Goal: Task Accomplishment & Management: Manage account settings

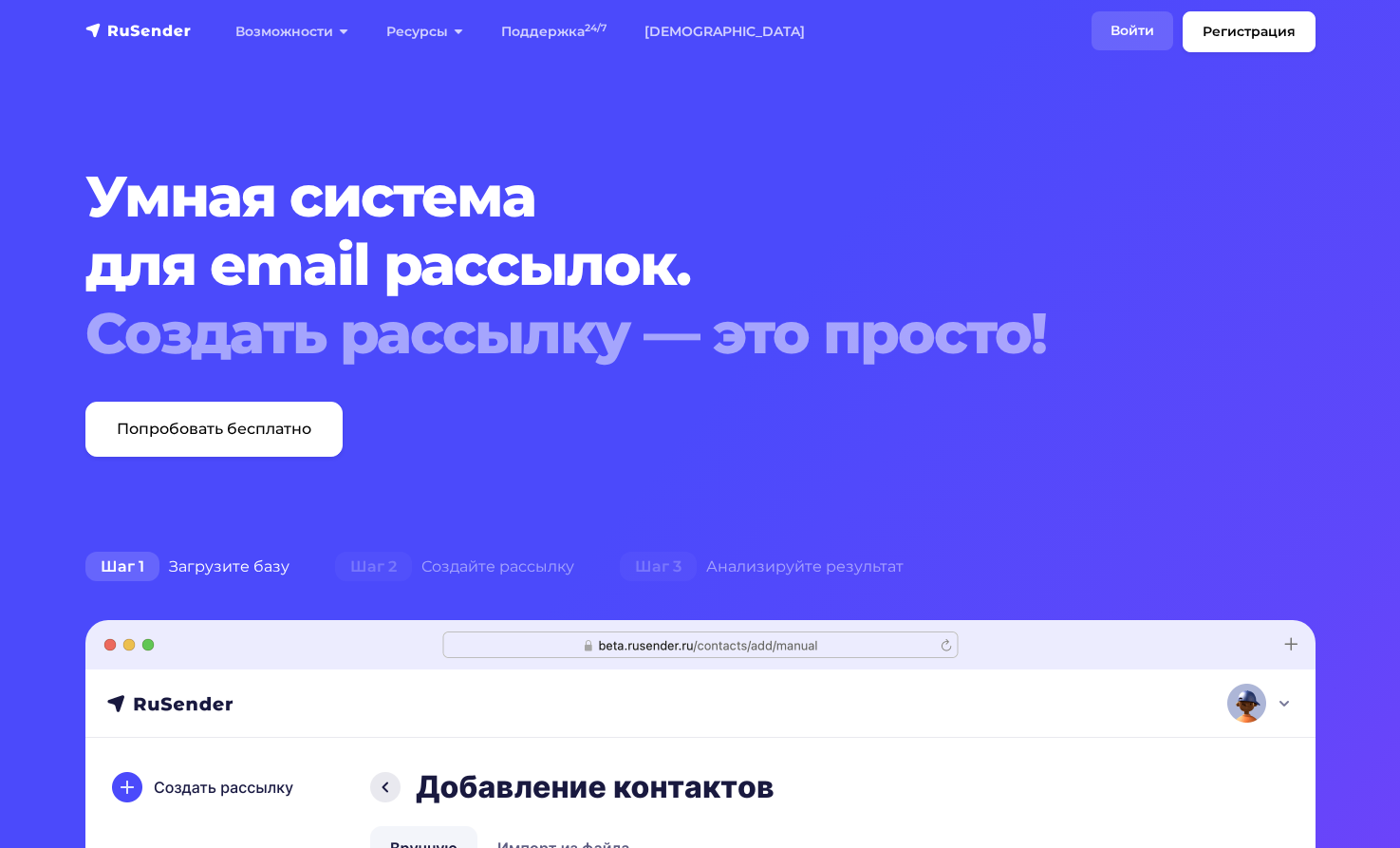
click at [1140, 29] on link "Войти" at bounding box center [1133, 30] width 82 height 39
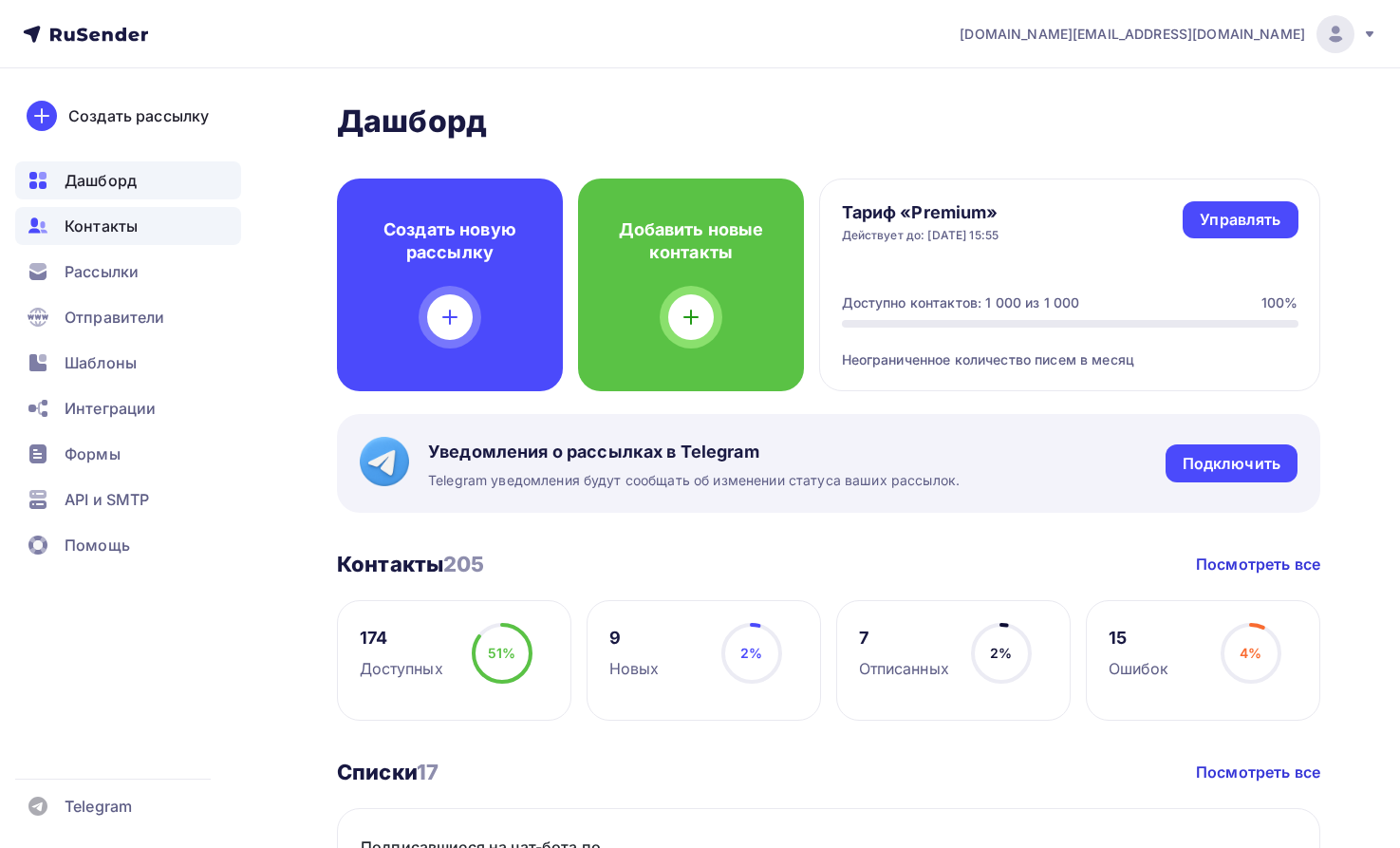
click at [73, 221] on span "Контакты" at bounding box center [101, 225] width 73 height 23
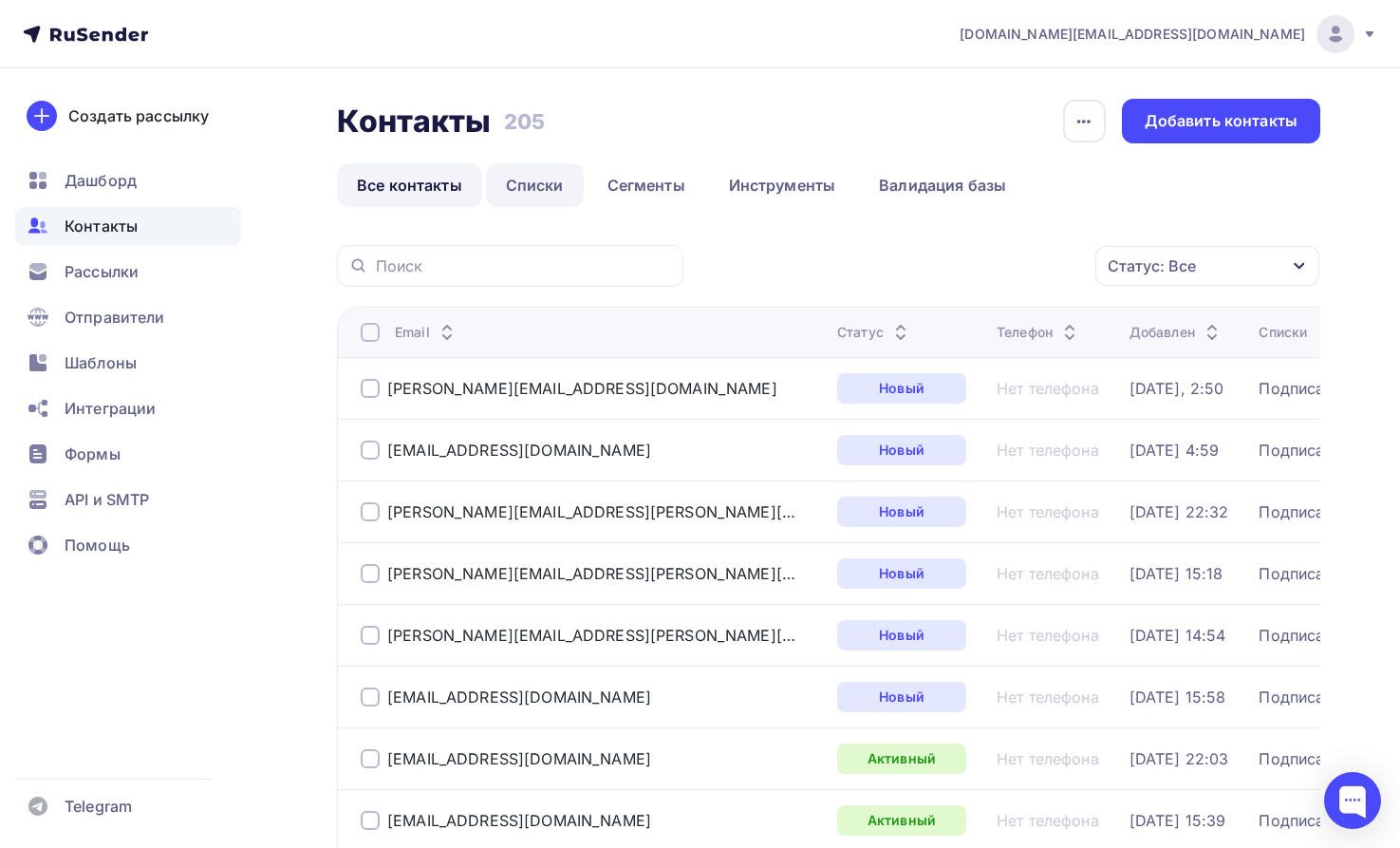
click at [544, 181] on link "Списки" at bounding box center [534, 186] width 98 height 44
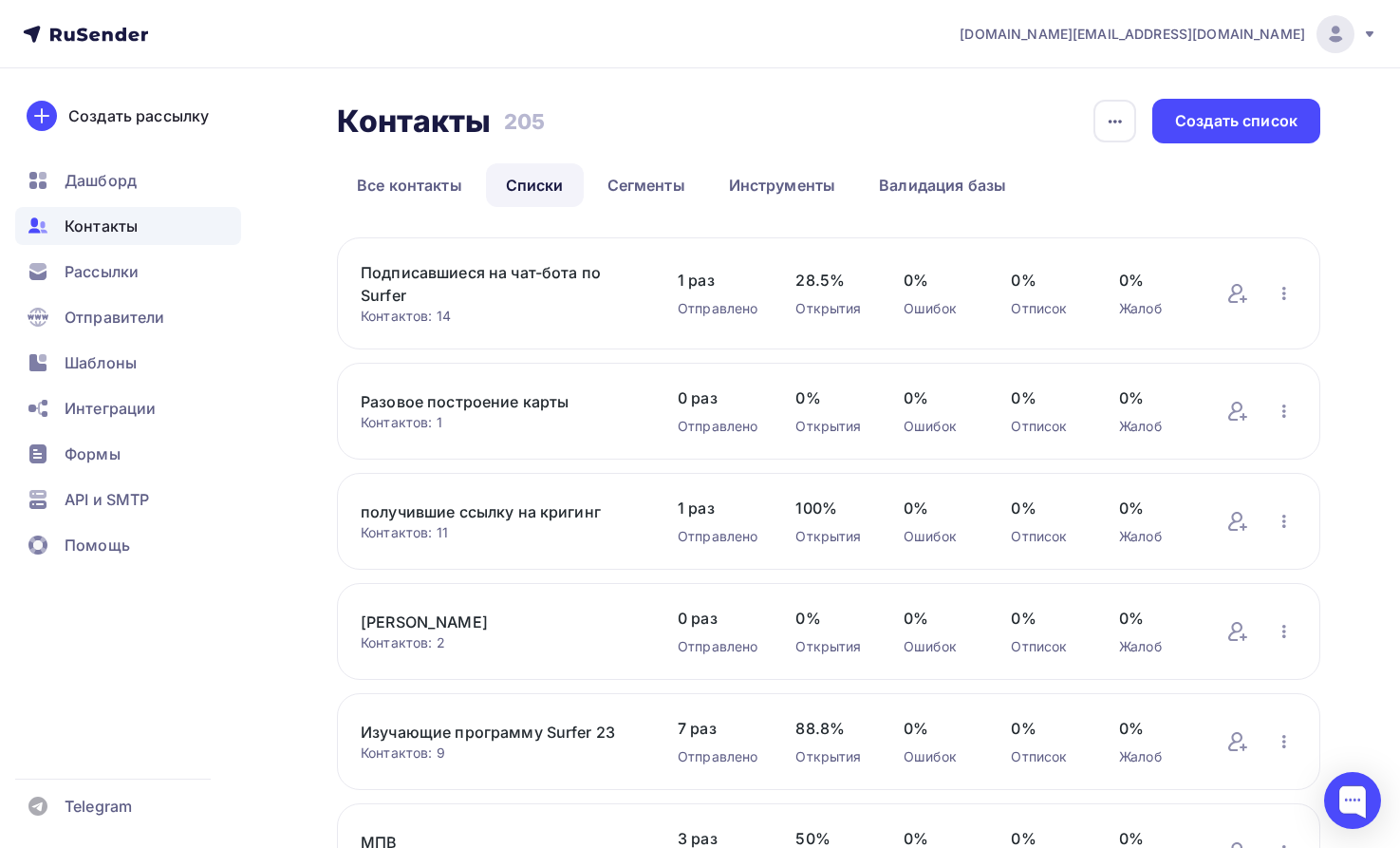
click at [483, 277] on link "Подписавшиеся на чат-бота по Surfer" at bounding box center [501, 284] width 279 height 46
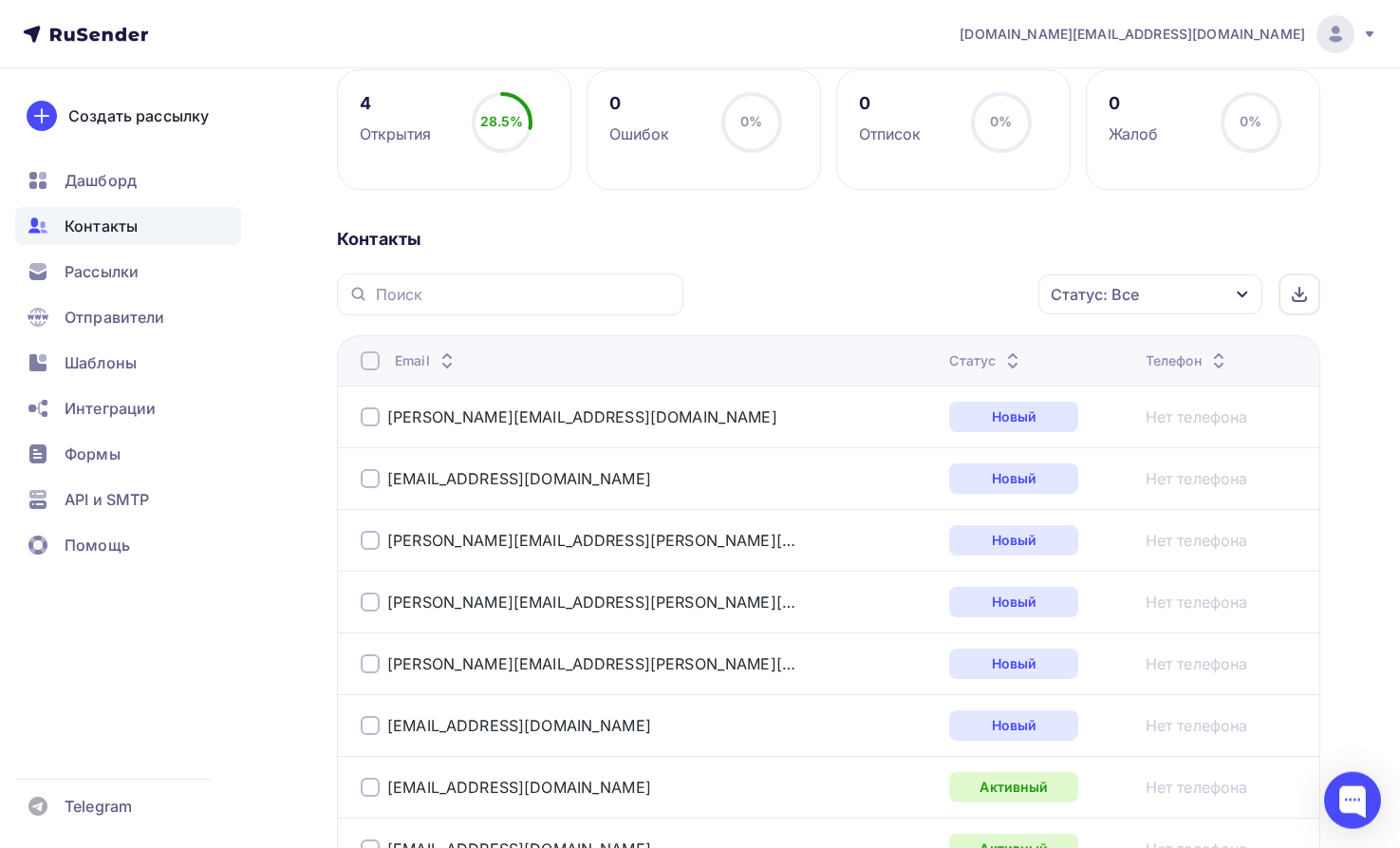
scroll to position [290, 0]
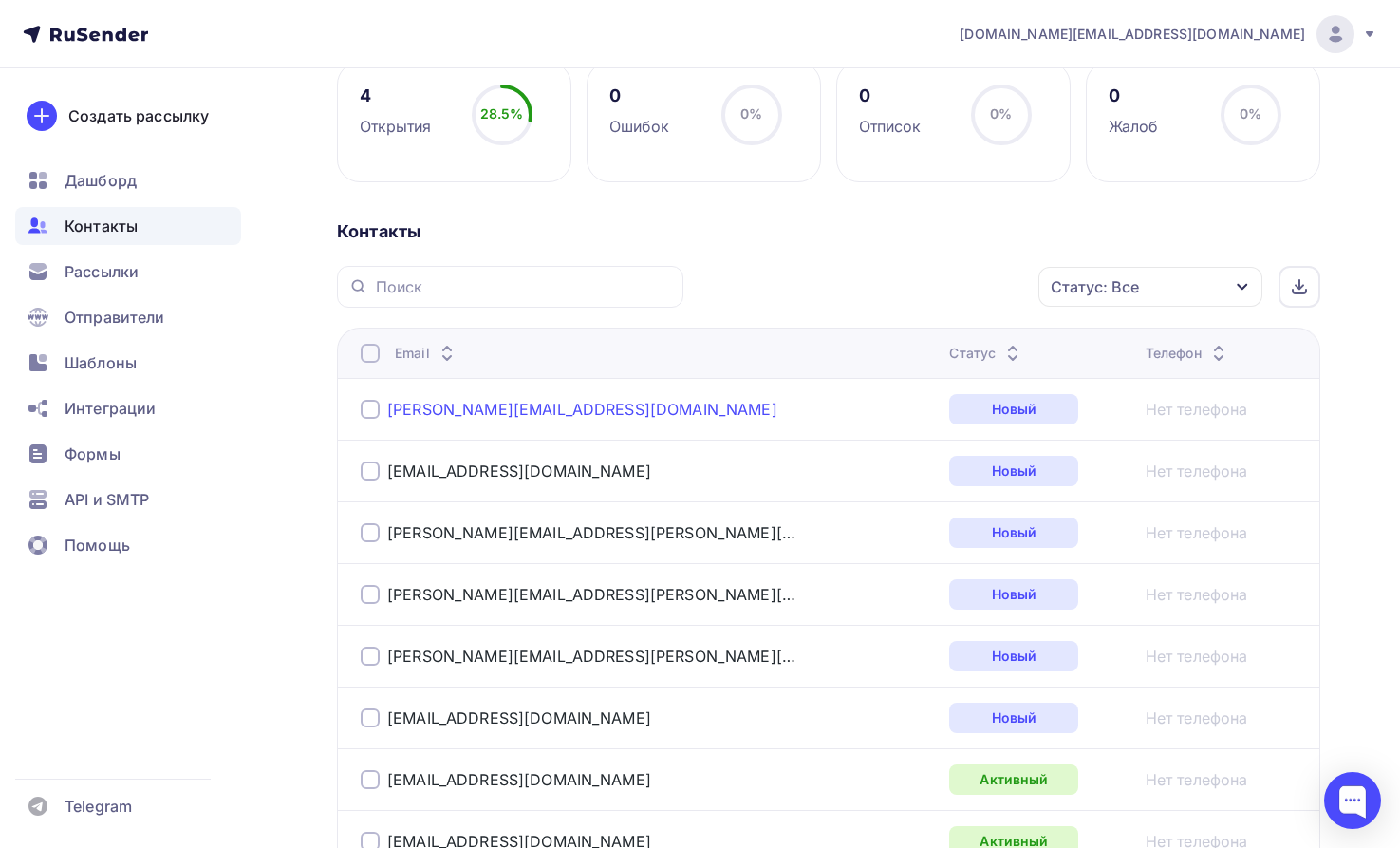
click at [574, 409] on link "[PERSON_NAME][EMAIL_ADDRESS][DOMAIN_NAME]" at bounding box center [581, 409] width 390 height 19
